Goal: Find specific page/section

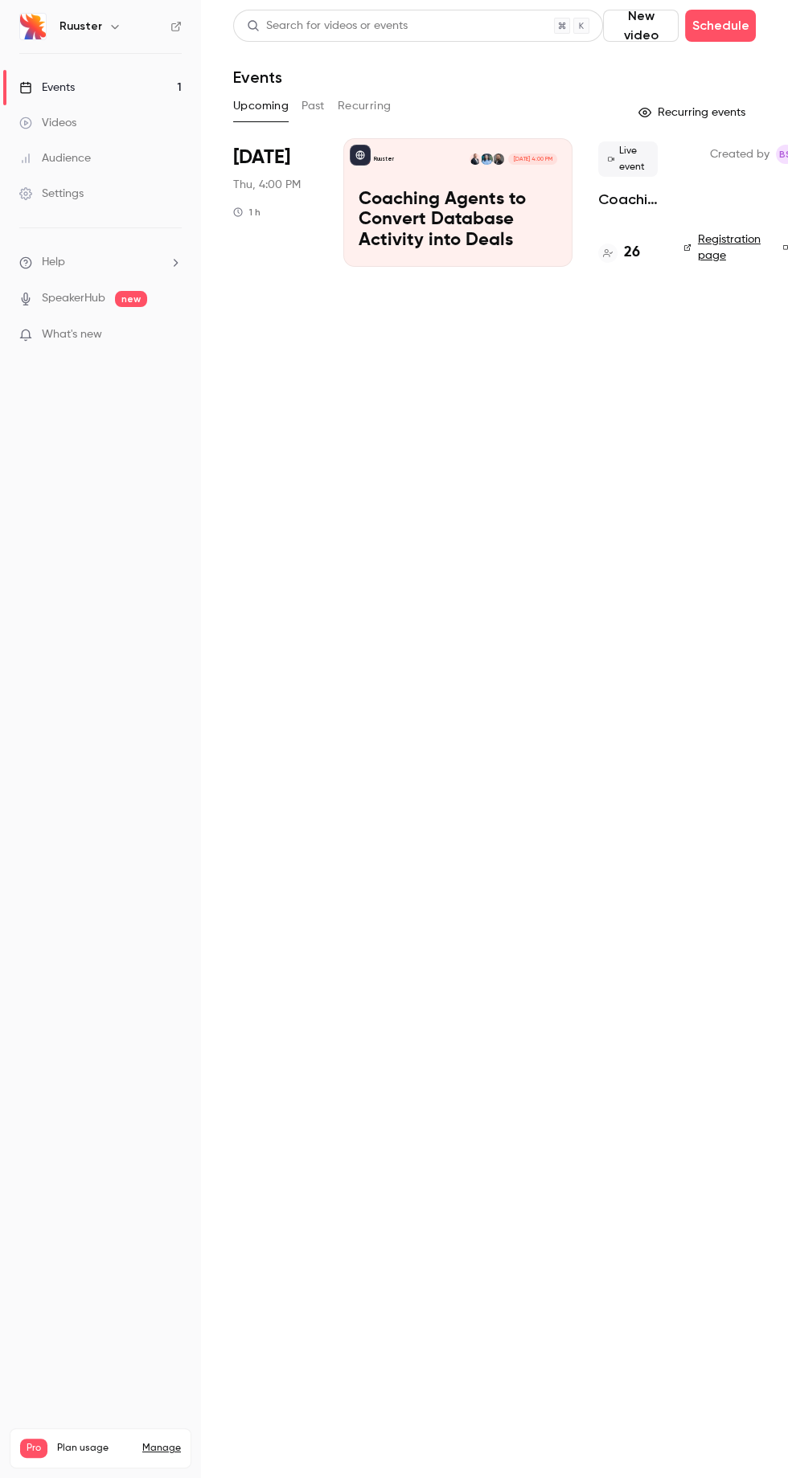
scroll to position [0, 44]
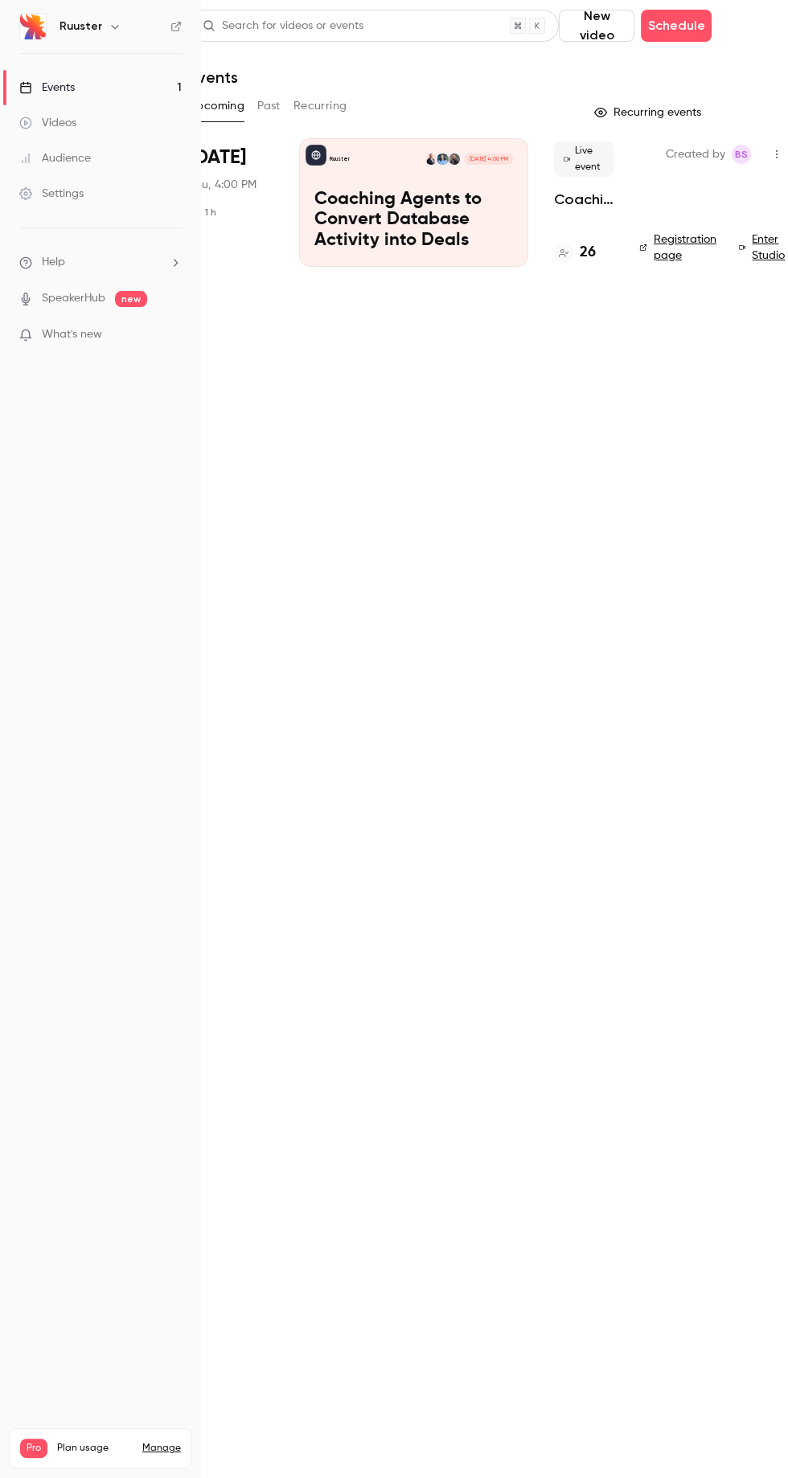
click at [588, 252] on h4 "26" at bounding box center [587, 253] width 16 height 22
